Goal: Task Accomplishment & Management: Manage account settings

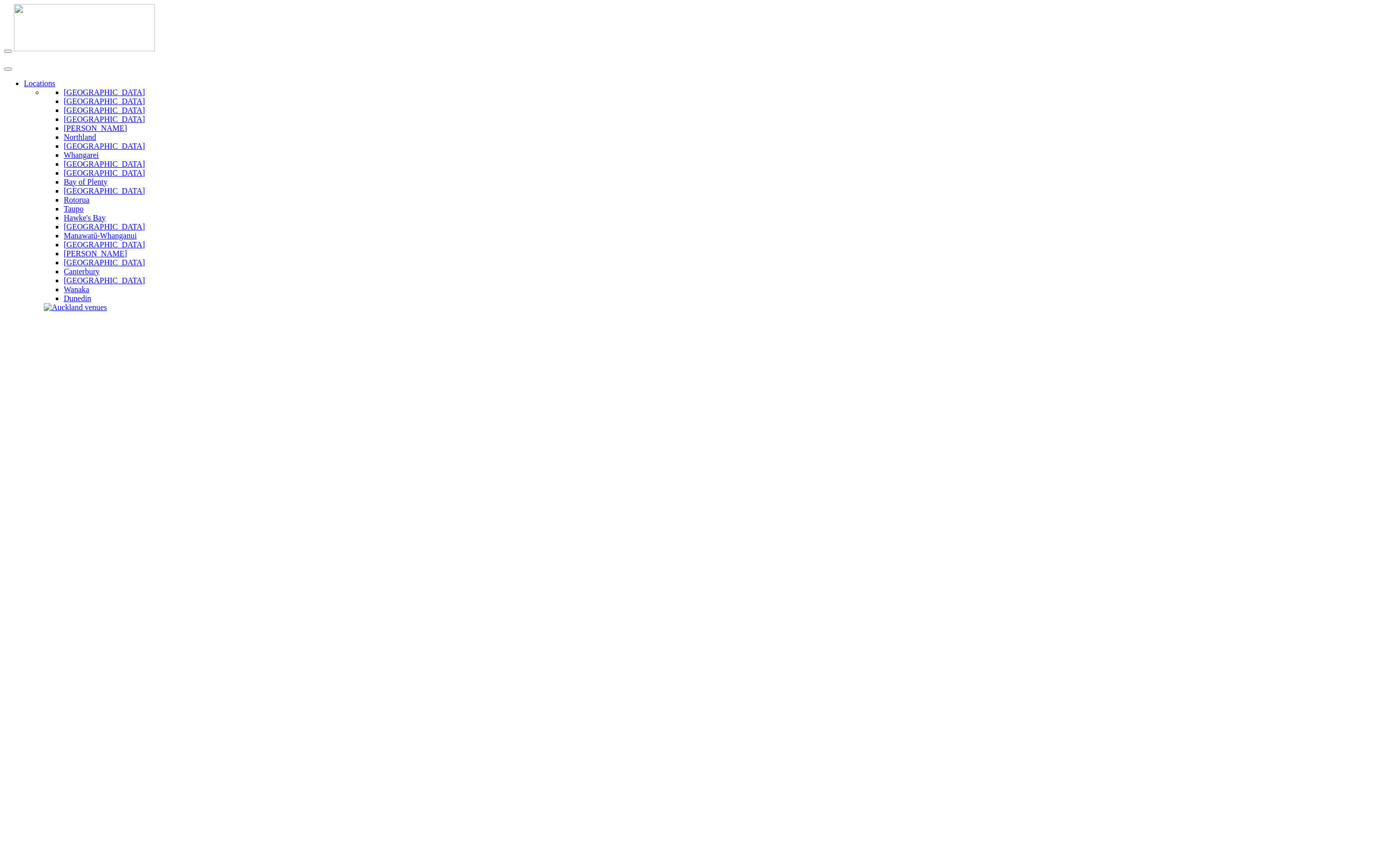
type input "**********"
drag, startPoint x: 467, startPoint y: 161, endPoint x: 460, endPoint y: 172, distance: 13.0
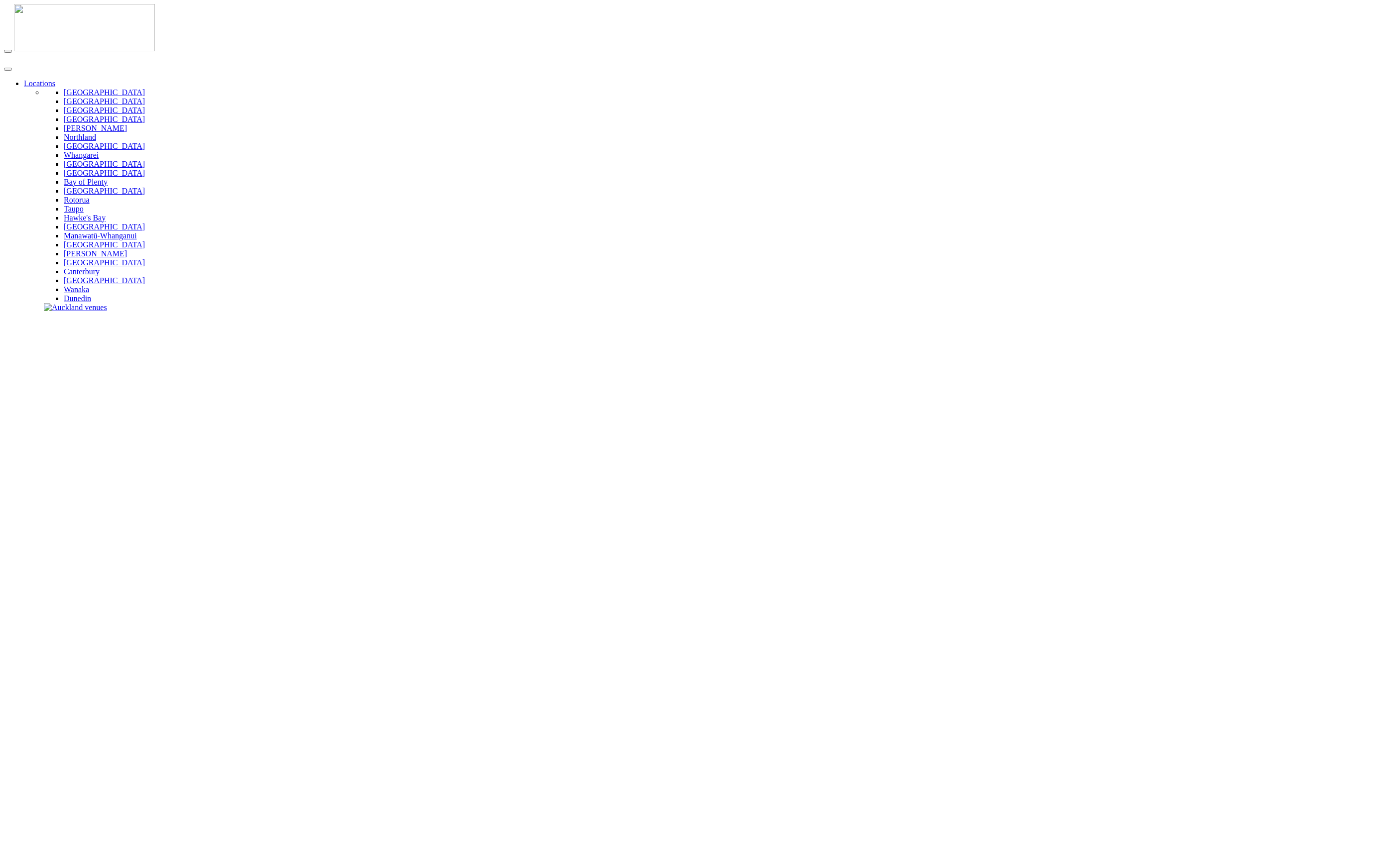
type input "**********"
